Goal: Consume media (video, audio): Watch videos, listen to music or podcasts

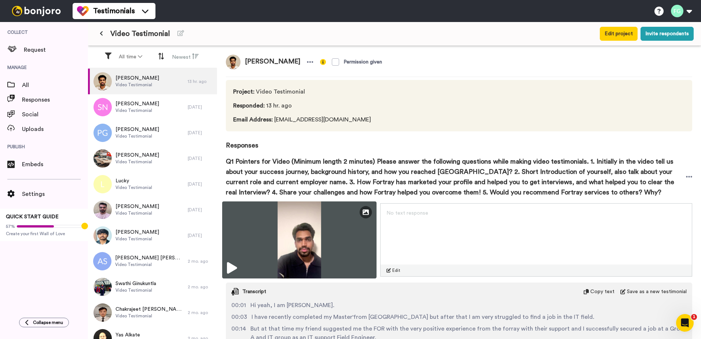
click at [292, 240] on img at bounding box center [299, 239] width 154 height 77
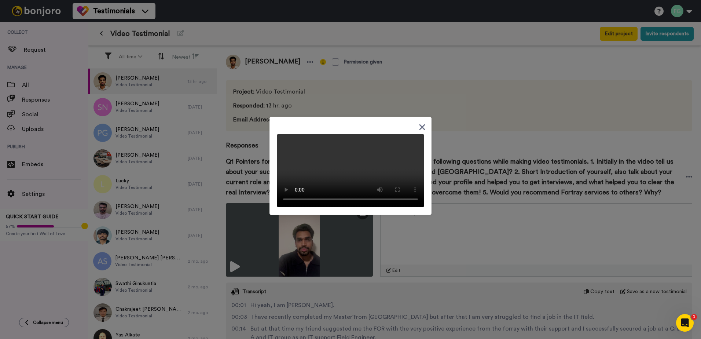
click at [646, 165] on div at bounding box center [350, 169] width 701 height 339
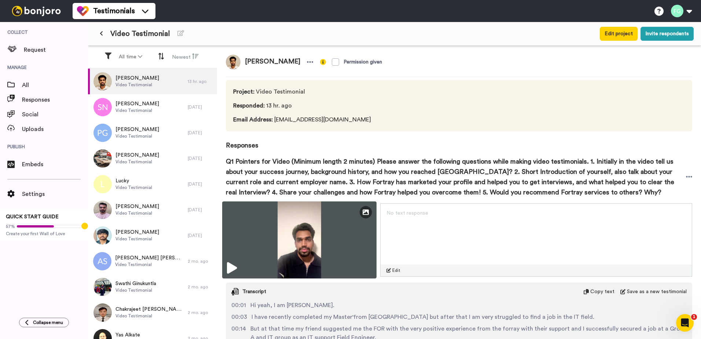
click at [303, 250] on img at bounding box center [299, 239] width 154 height 77
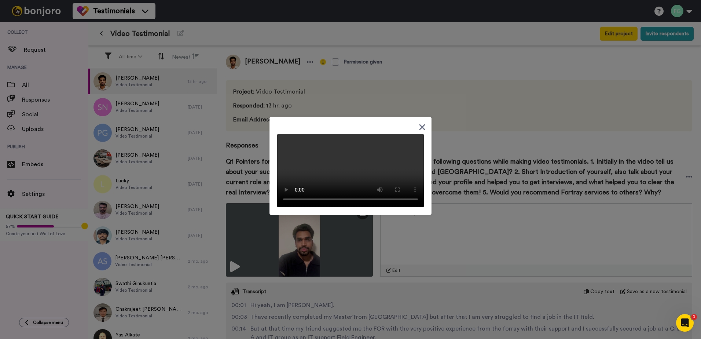
click at [303, 250] on div at bounding box center [350, 169] width 701 height 339
click at [419, 123] on icon at bounding box center [422, 127] width 7 height 9
